Goal: Use online tool/utility: Utilize a website feature to perform a specific function

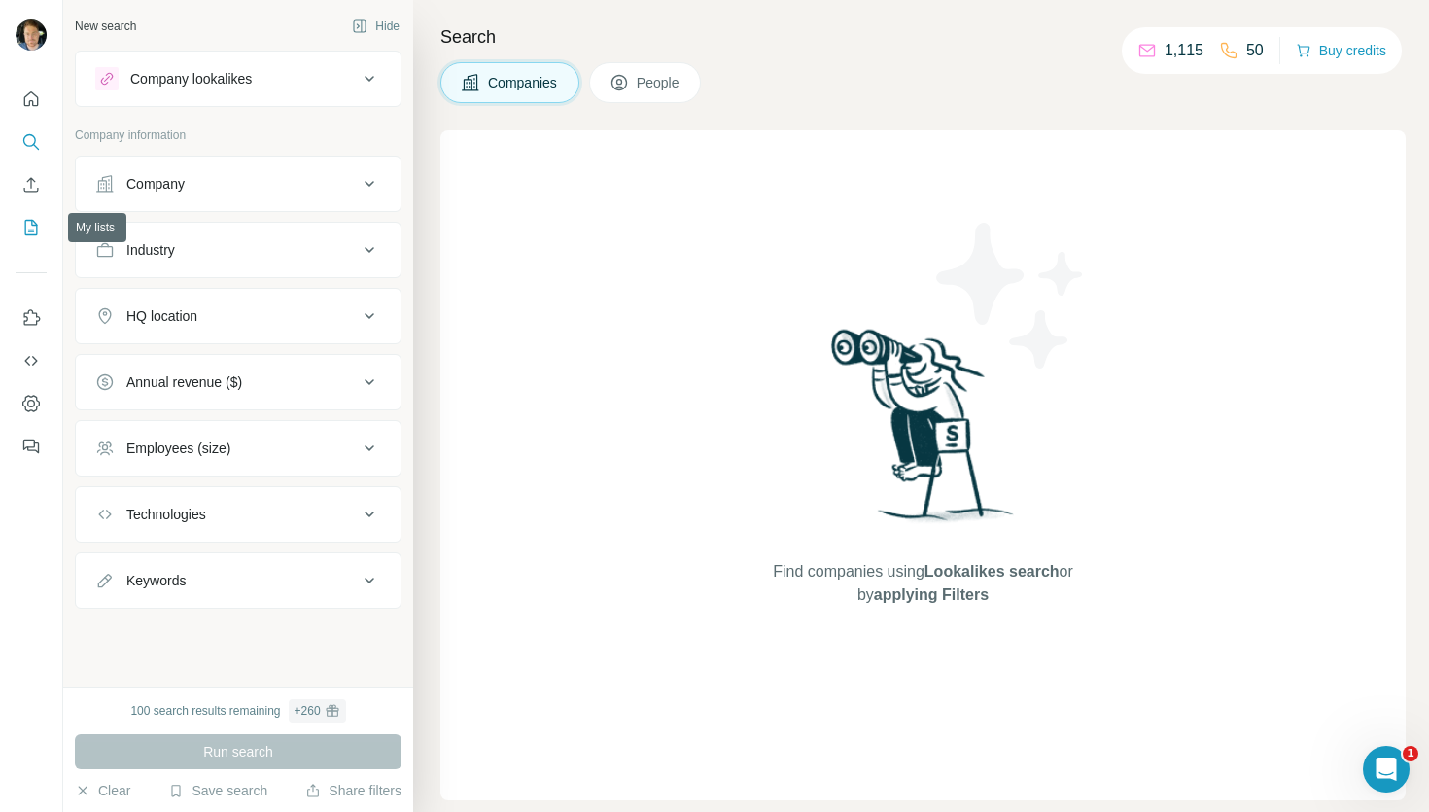
click at [28, 218] on icon "My lists" at bounding box center [30, 227] width 19 height 19
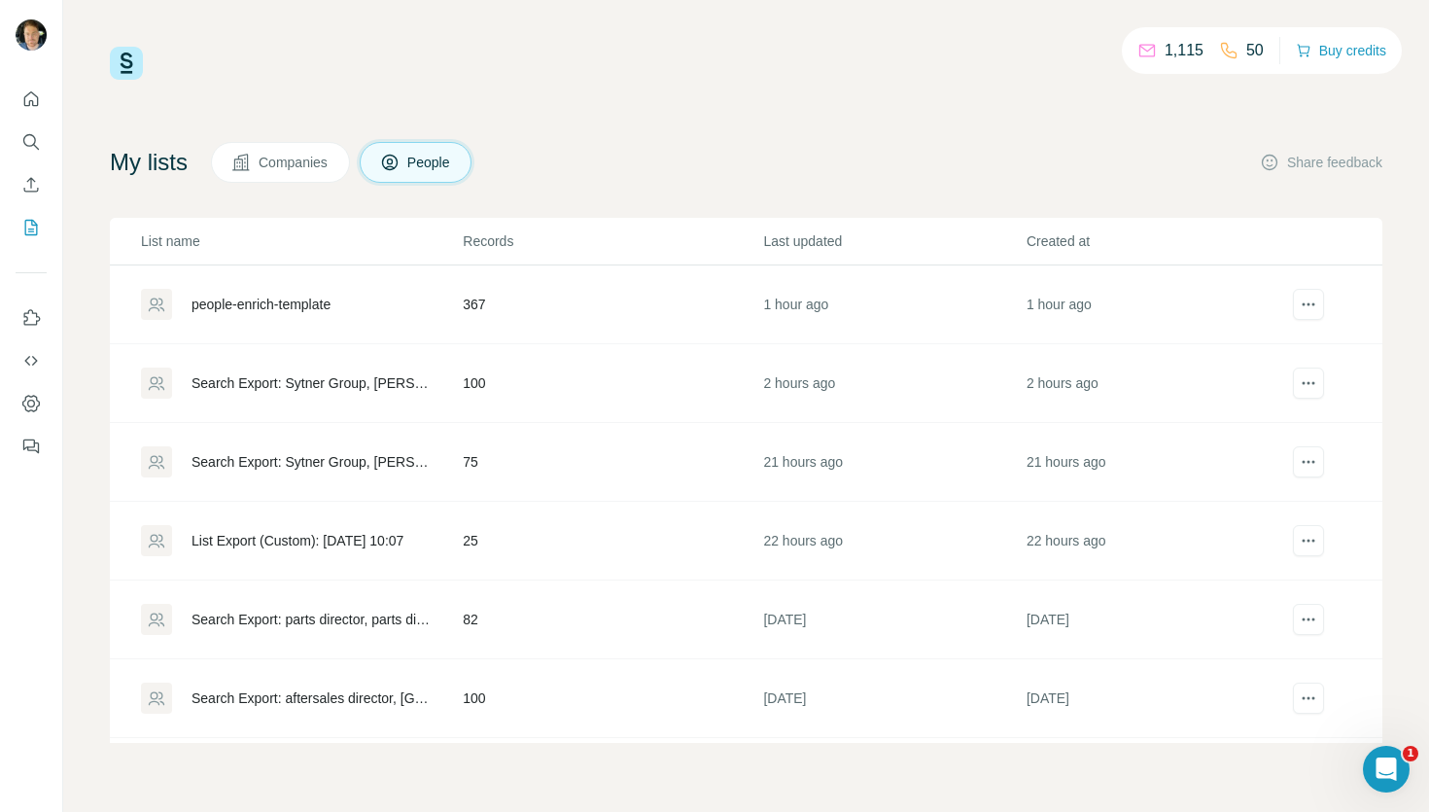
click at [326, 309] on div "people-enrich-template" at bounding box center [260, 304] width 139 height 19
click at [330, 304] on div "people-enrich-template" at bounding box center [260, 304] width 139 height 19
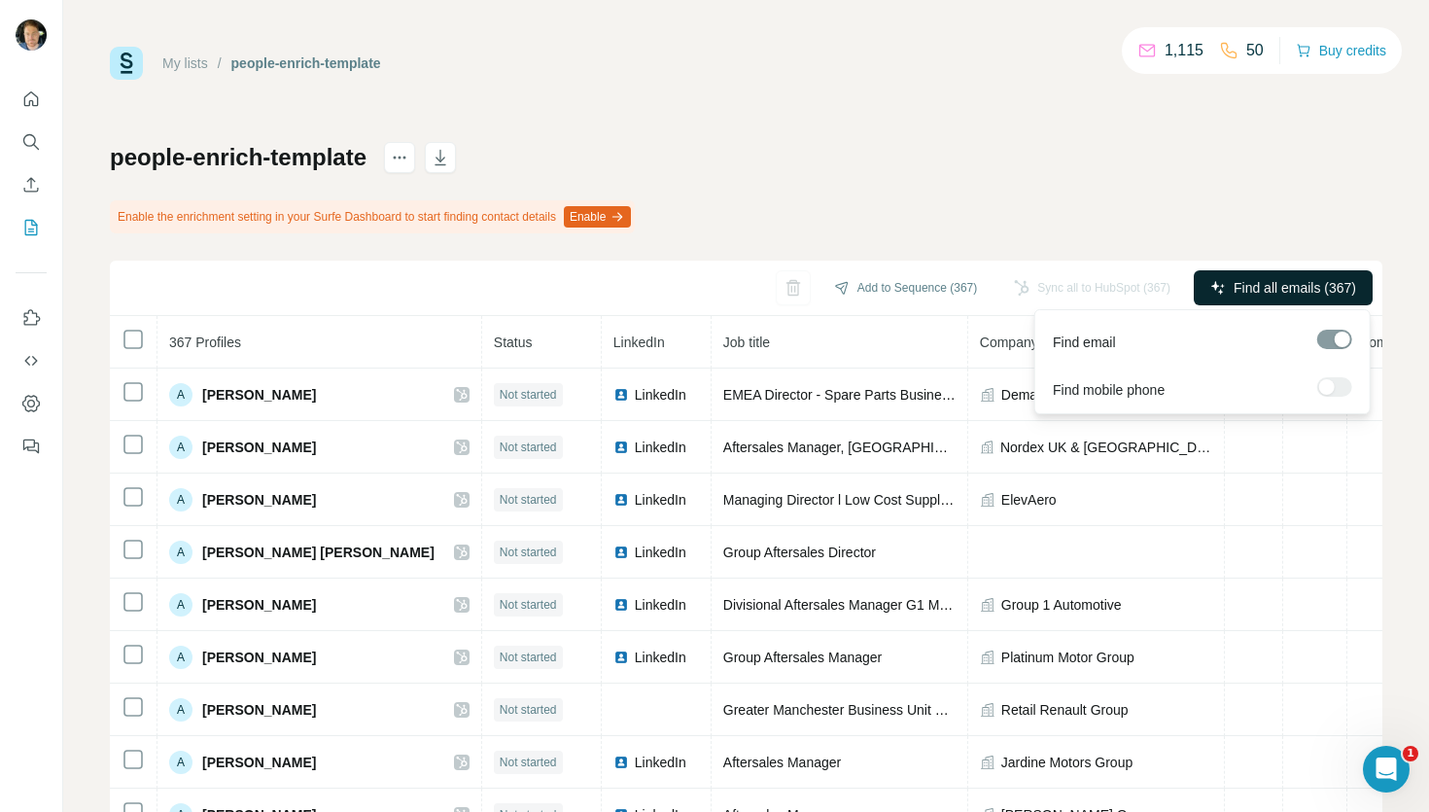
click at [1314, 283] on span "Find all emails (367)" at bounding box center [1294, 287] width 122 height 19
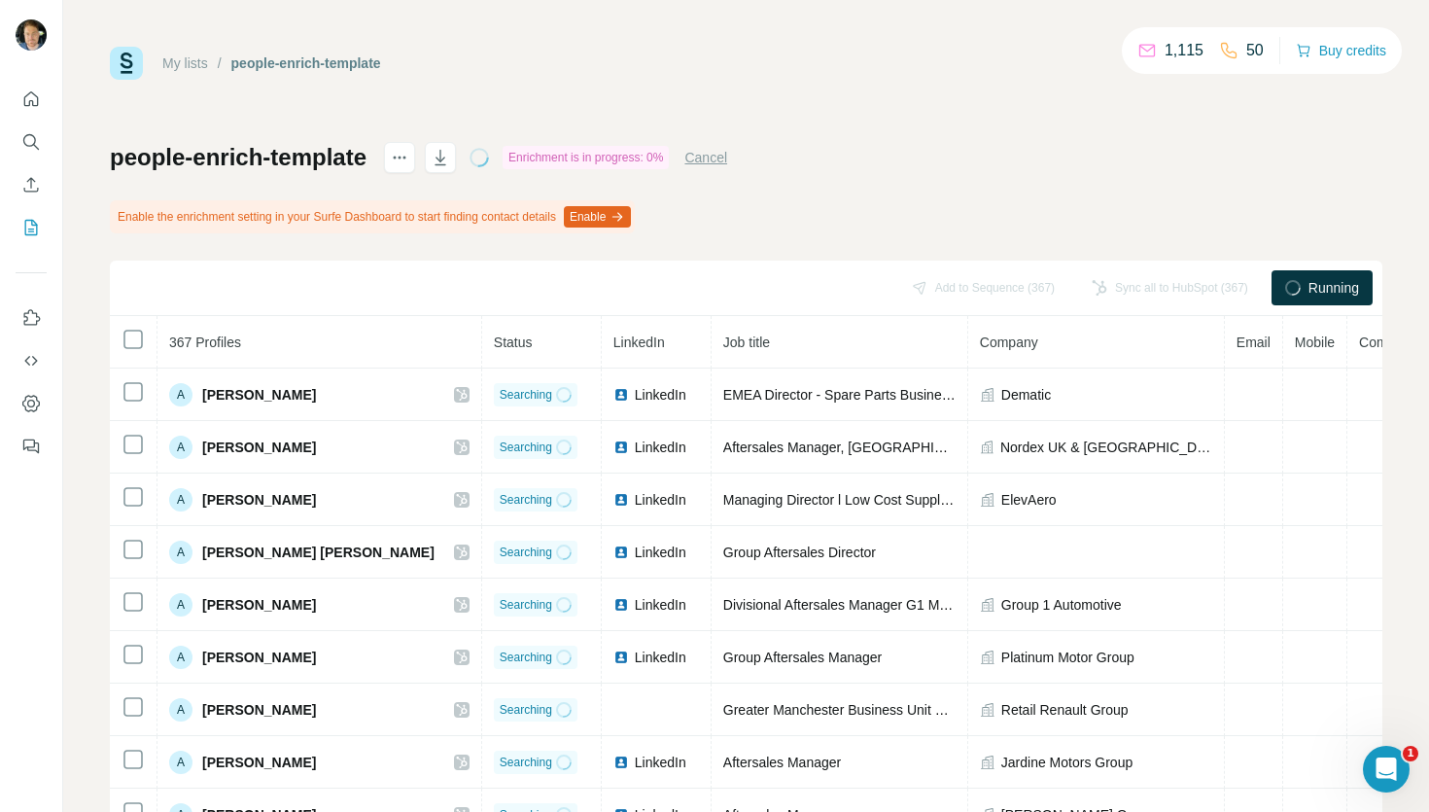
click at [1327, 291] on span "Running" at bounding box center [1333, 287] width 51 height 19
click at [727, 164] on button "Cancel" at bounding box center [705, 157] width 43 height 19
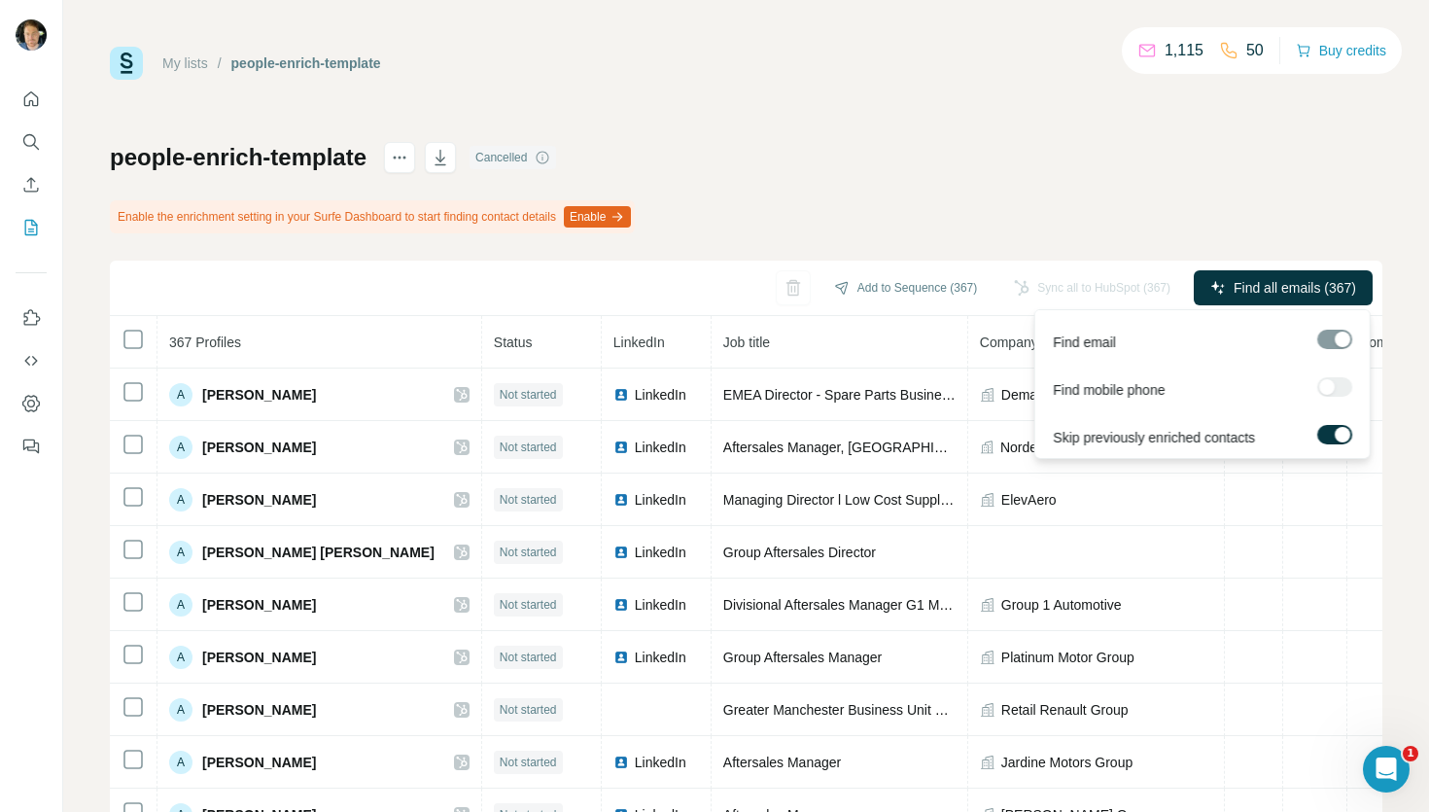
click at [1331, 385] on div at bounding box center [1334, 386] width 35 height 19
click at [1331, 384] on div at bounding box center [1334, 386] width 35 height 19
click at [1331, 387] on div at bounding box center [1334, 386] width 35 height 19
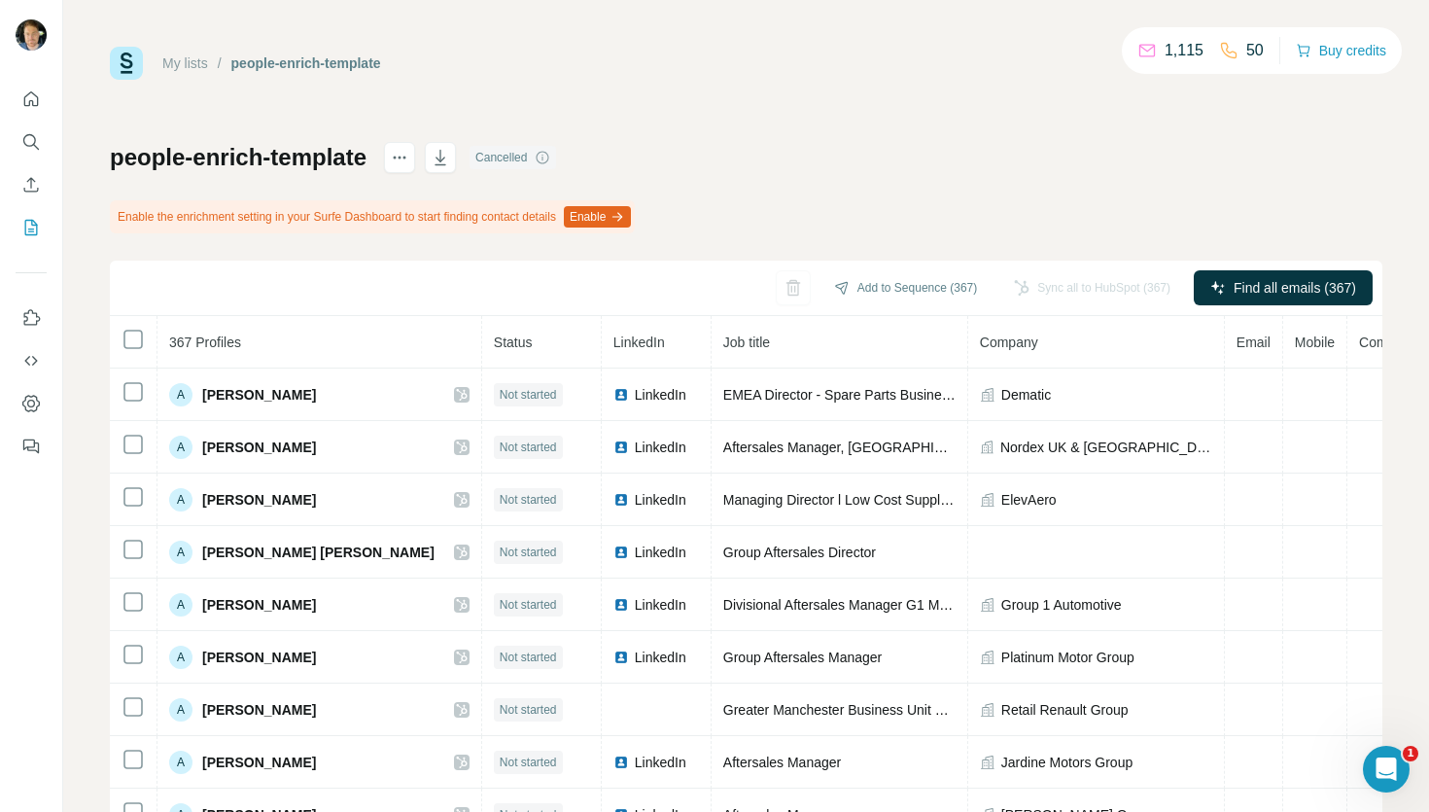
click at [1220, 181] on div "people-enrich-template Cancelled Enable the enrichment setting in your Surfe Da…" at bounding box center [746, 485] width 1272 height 687
